Goal: Task Accomplishment & Management: Manage account settings

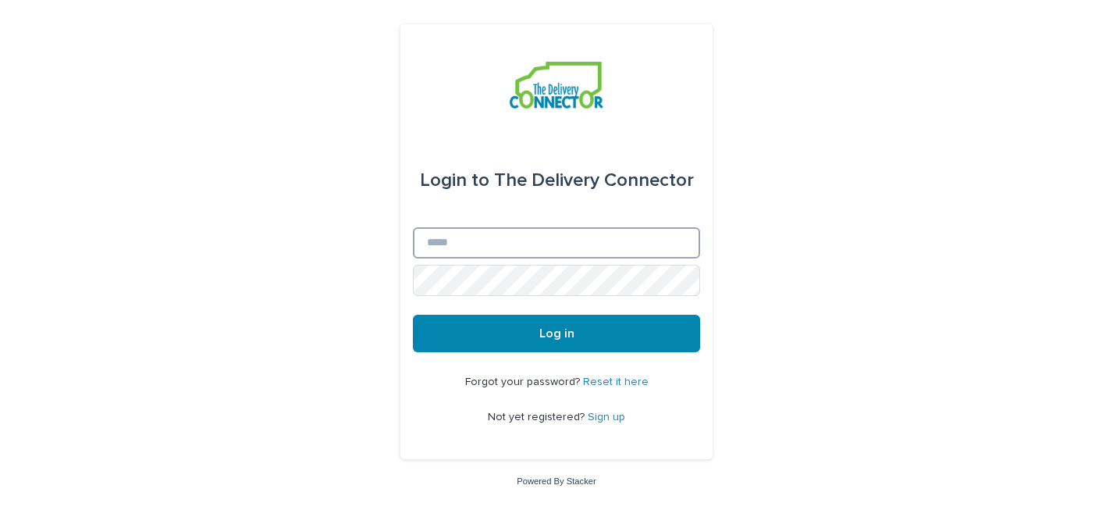
click at [483, 244] on input "Email" at bounding box center [556, 242] width 287 height 31
type input "**********"
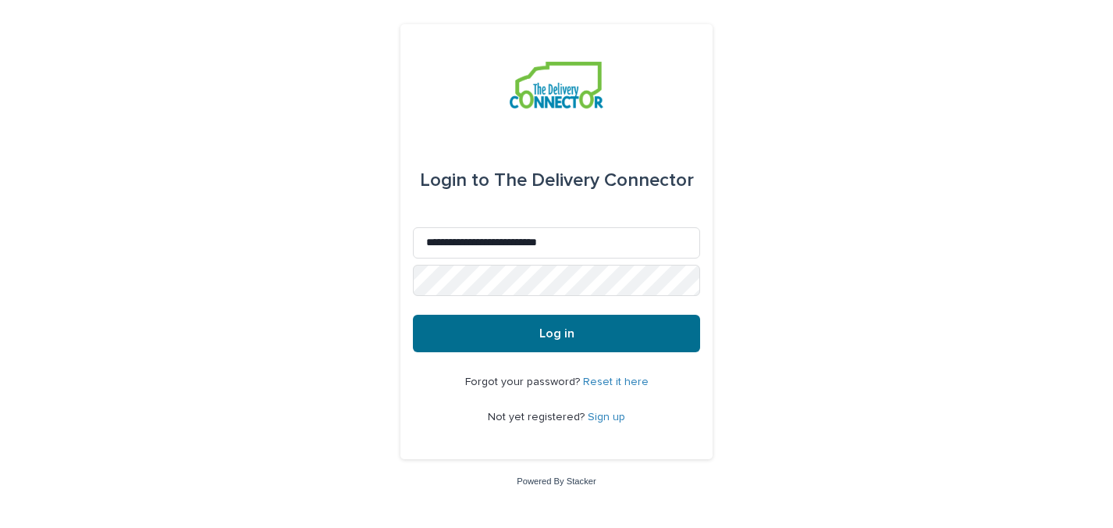
click at [610, 350] on button "Log in" at bounding box center [556, 332] width 287 height 37
